Goal: Navigation & Orientation: Find specific page/section

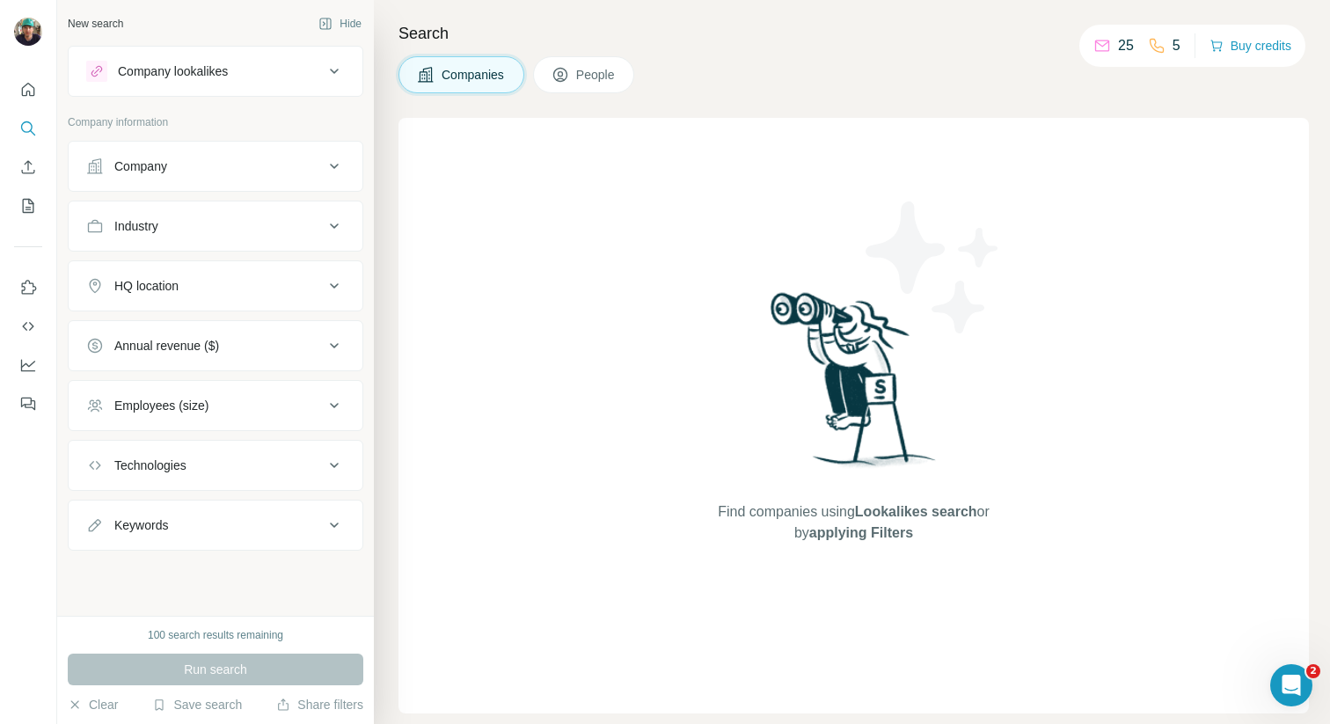
click at [1294, 685] on icon "Open Intercom Messenger" at bounding box center [1291, 685] width 12 height 14
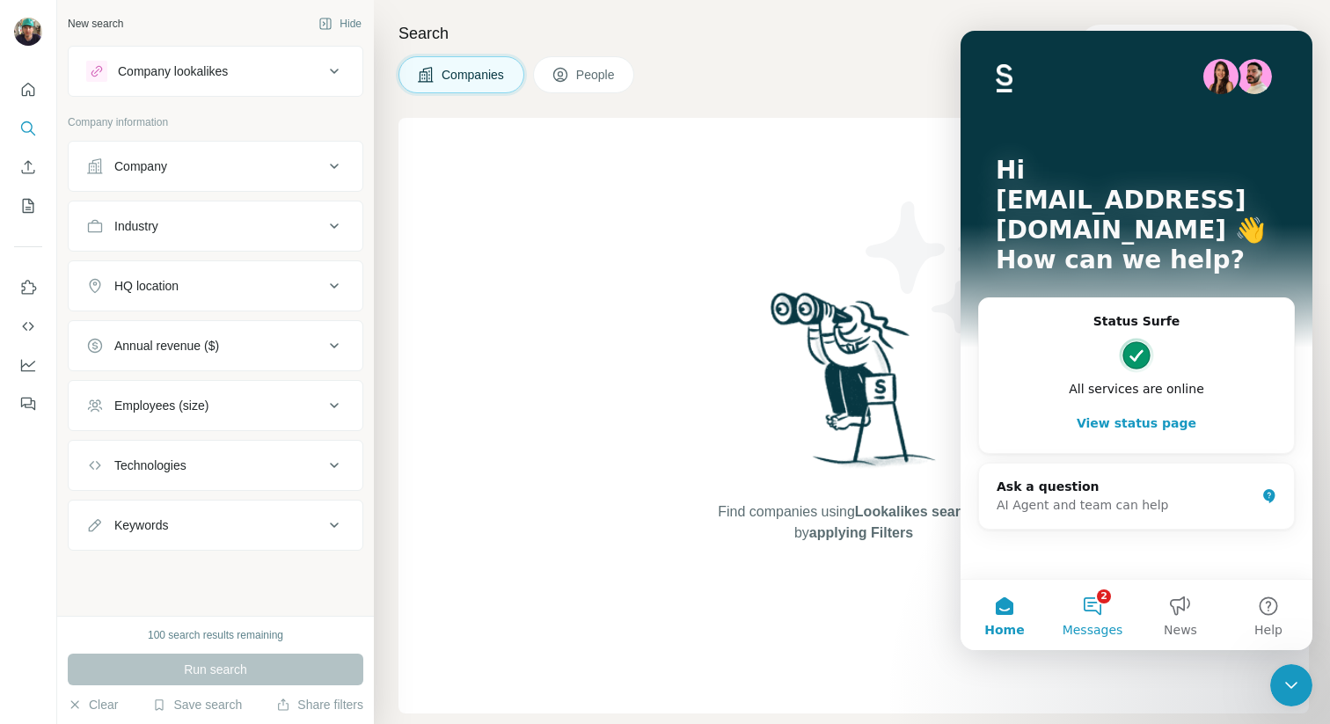
click at [1098, 613] on button "2 Messages" at bounding box center [1093, 615] width 88 height 70
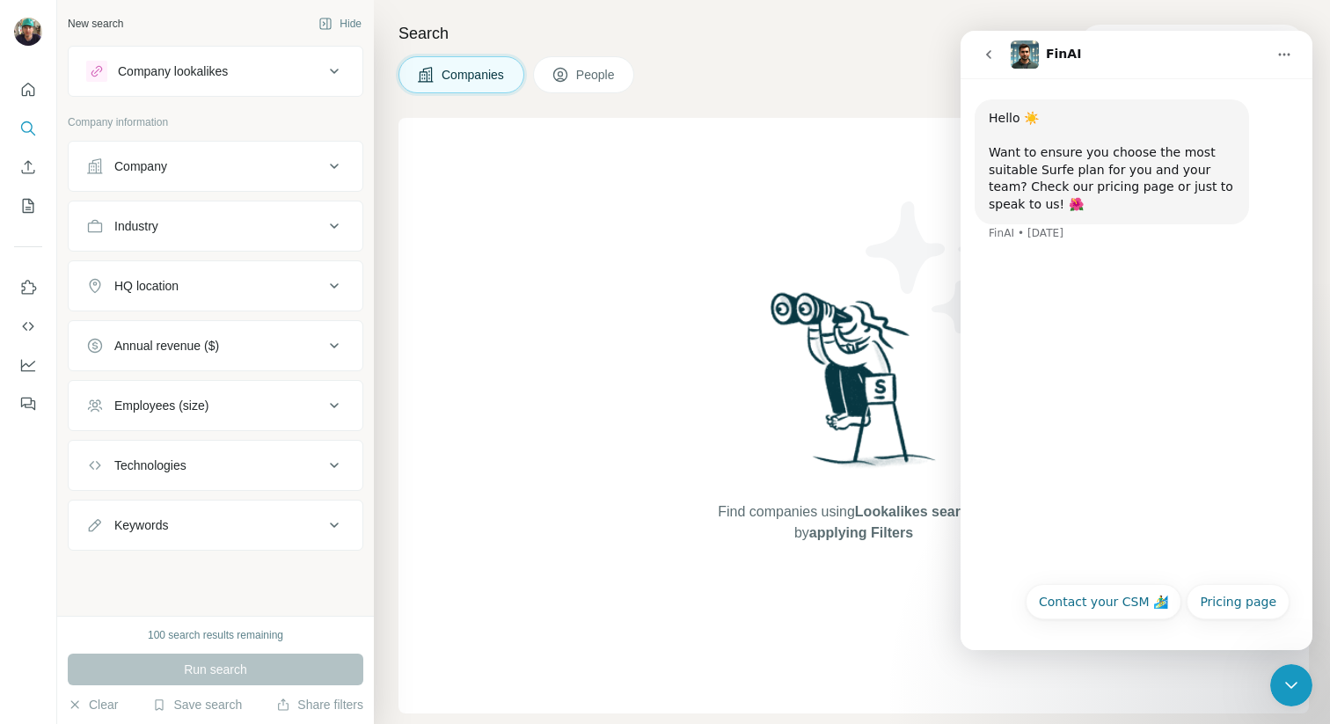
click at [996, 55] on button "go back" at bounding box center [988, 54] width 33 height 33
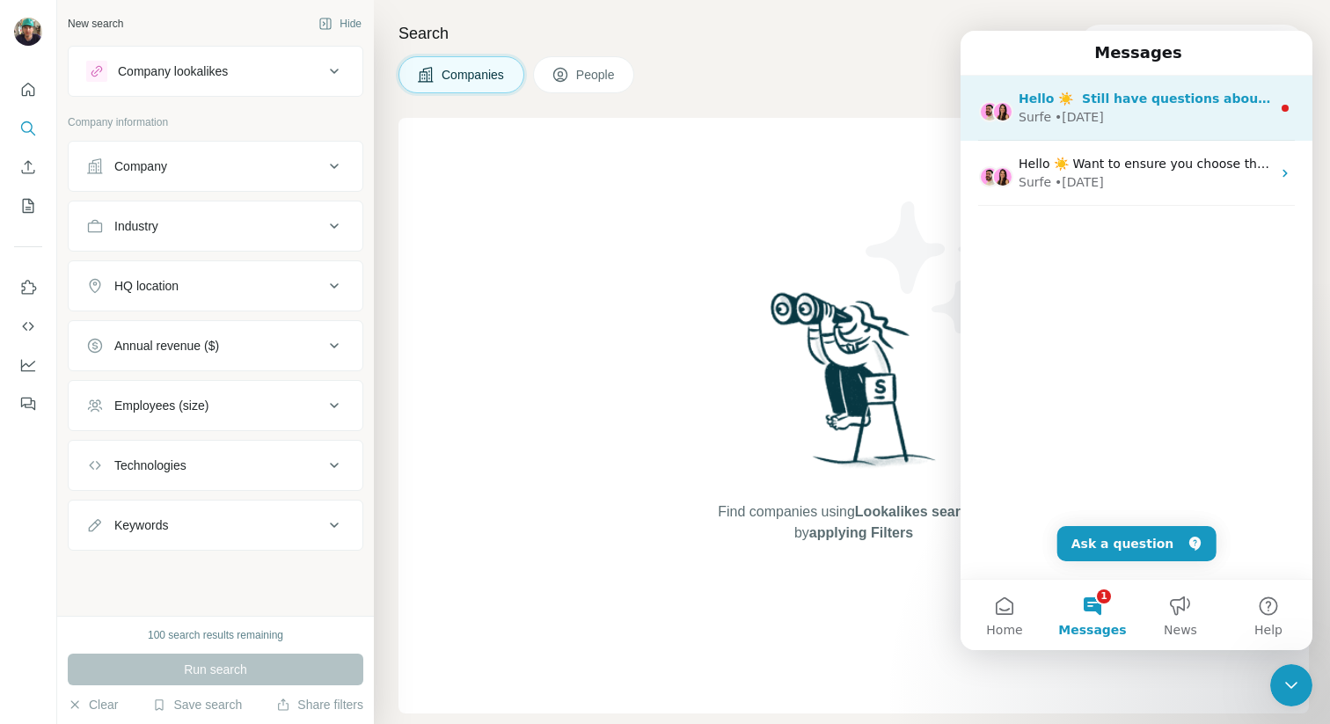
click at [1098, 113] on div "• [DATE]" at bounding box center [1079, 117] width 49 height 18
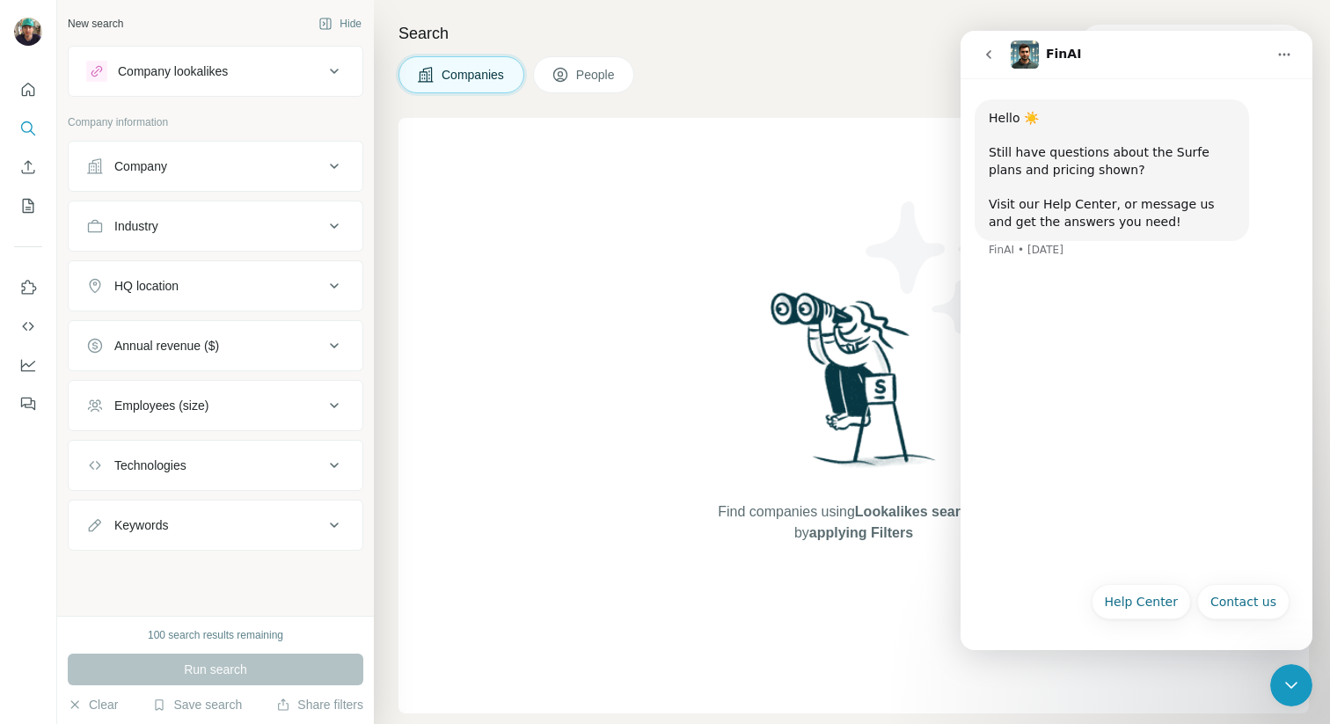
click at [994, 54] on icon "go back" at bounding box center [989, 55] width 14 height 14
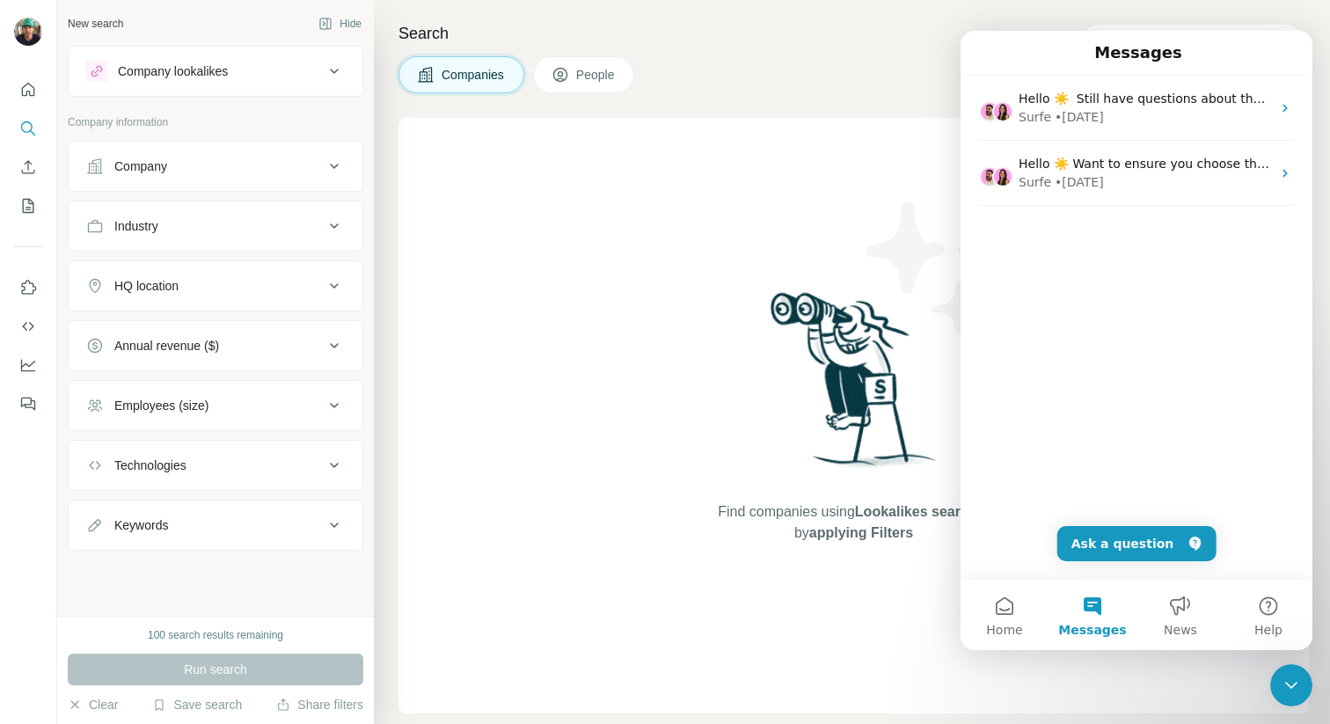
click at [594, 74] on span "People" at bounding box center [596, 75] width 40 height 18
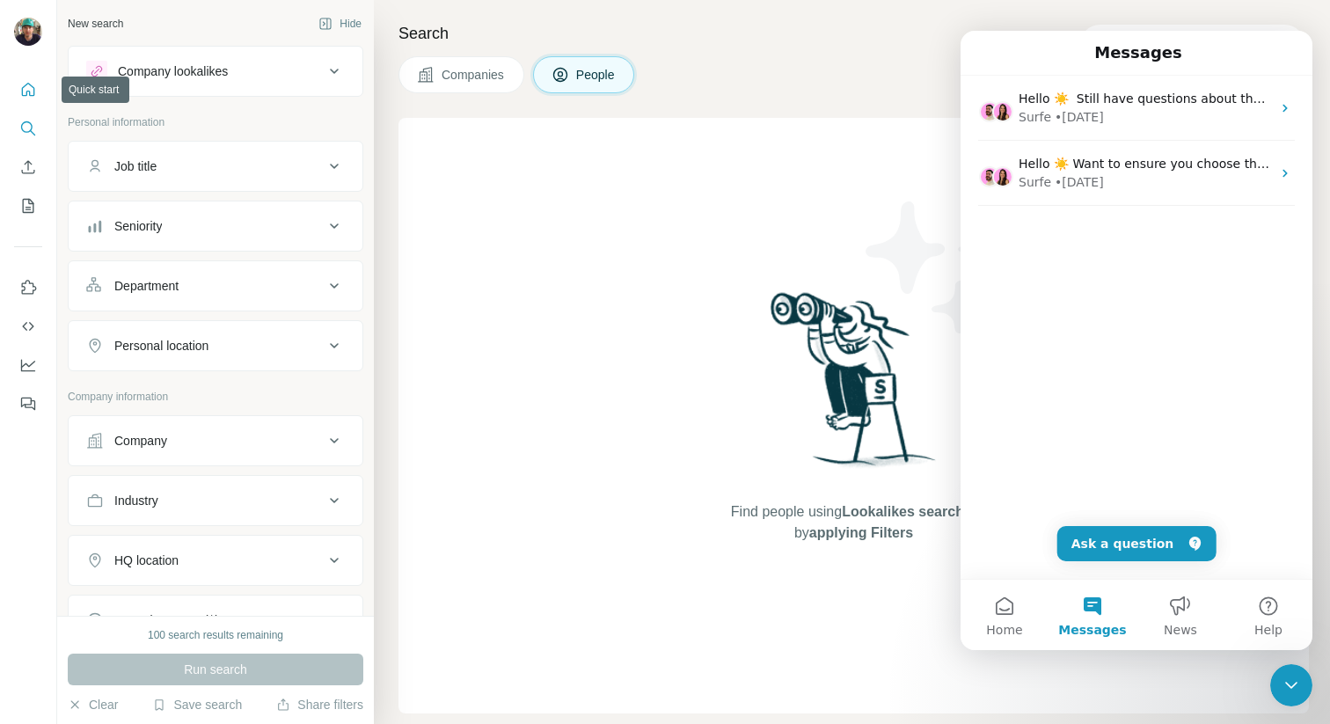
click at [28, 90] on icon "Quick start" at bounding box center [28, 90] width 18 height 18
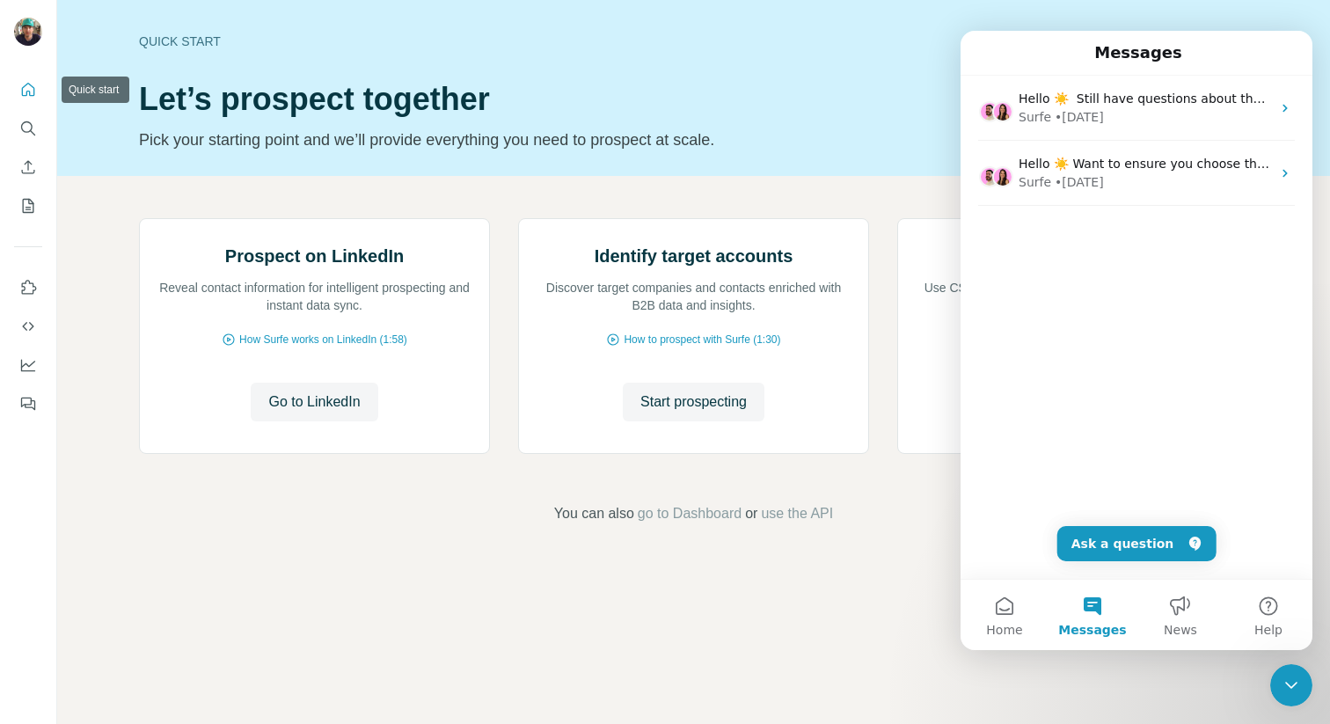
click at [26, 98] on icon "Quick start" at bounding box center [28, 90] width 18 height 18
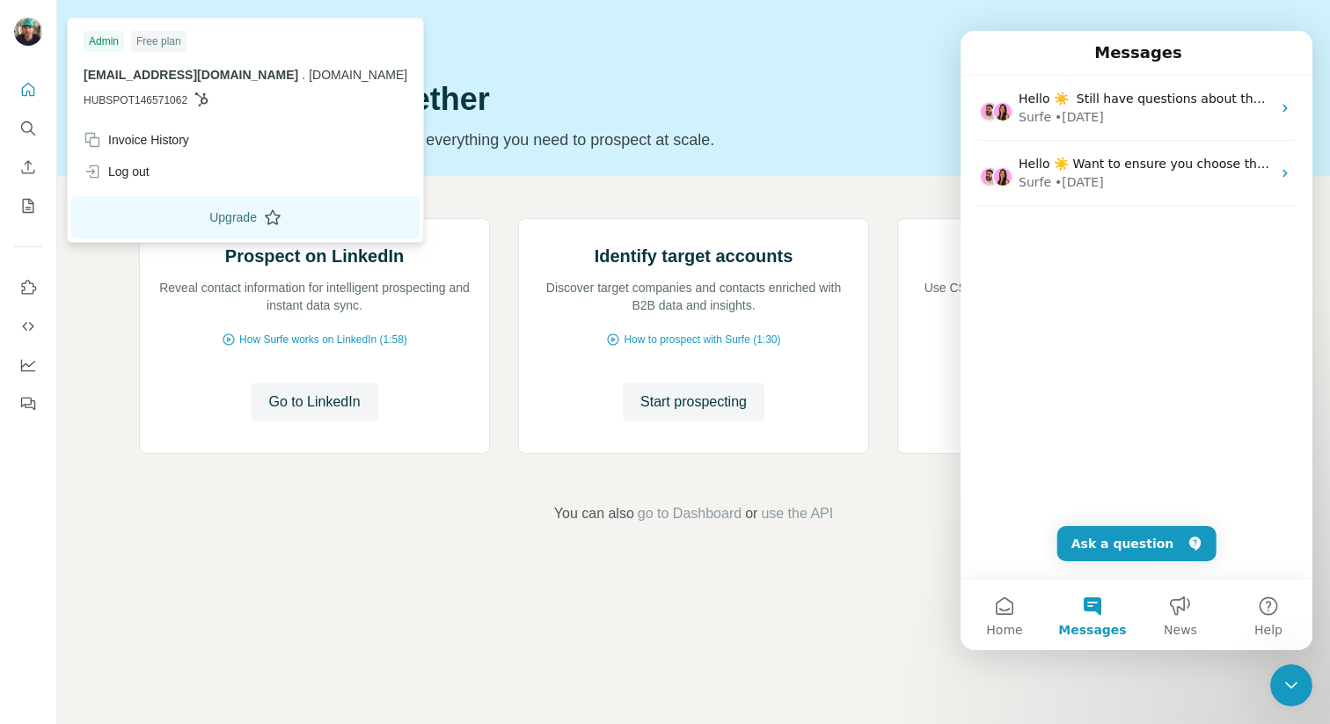
click at [152, 219] on button "Upgrade" at bounding box center [245, 217] width 348 height 42
